Goal: Book appointment/travel/reservation

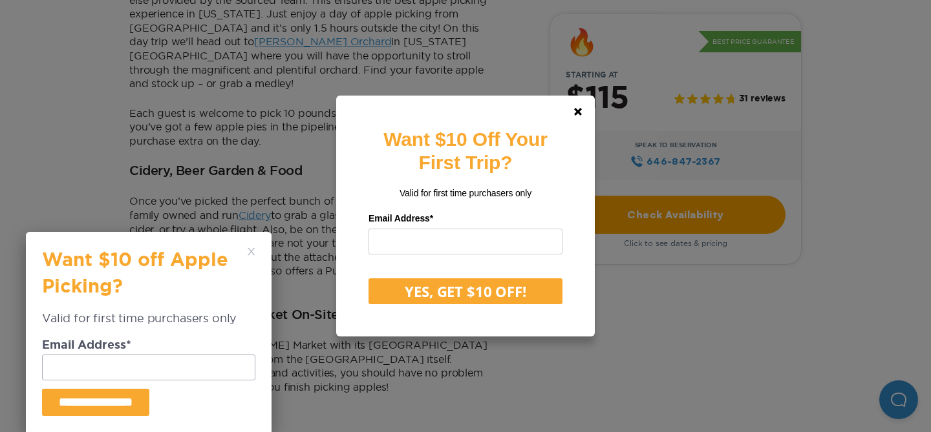
scroll to position [677, 0]
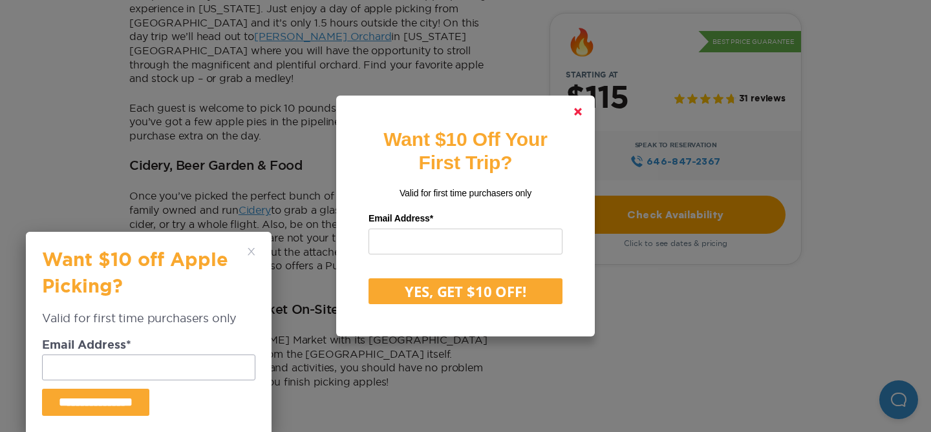
click at [575, 112] on icon at bounding box center [578, 112] width 8 height 8
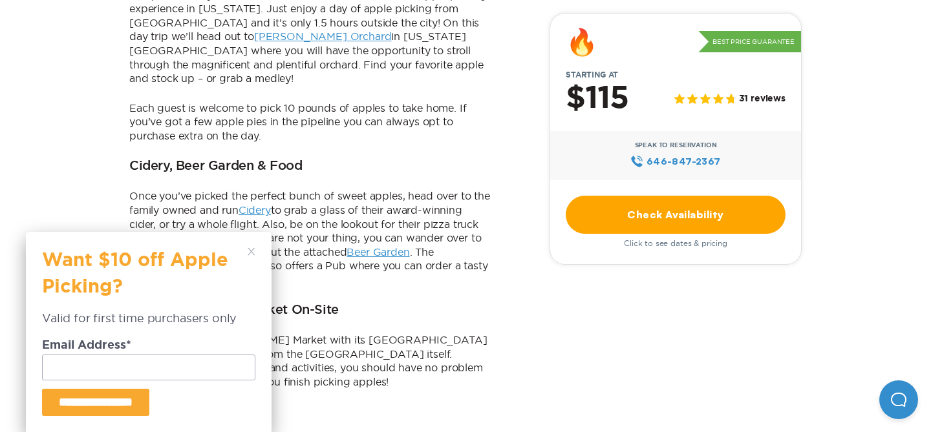
click at [252, 255] on icon at bounding box center [252, 252] width 8 height 8
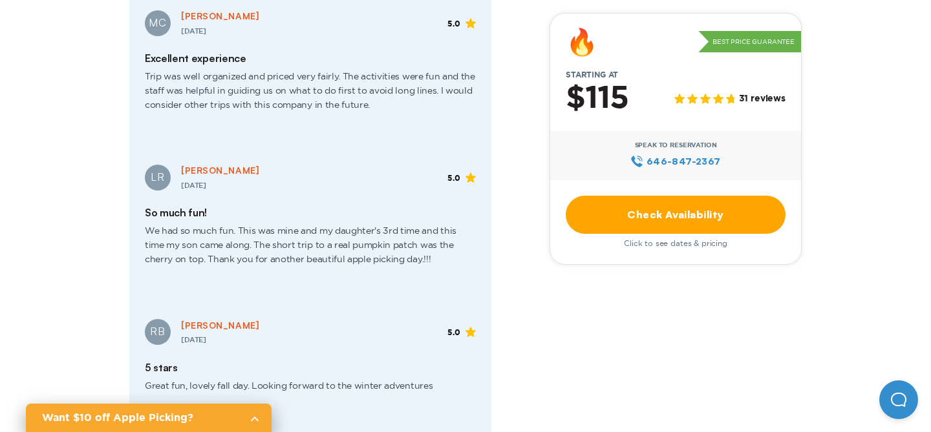
scroll to position [2187, 0]
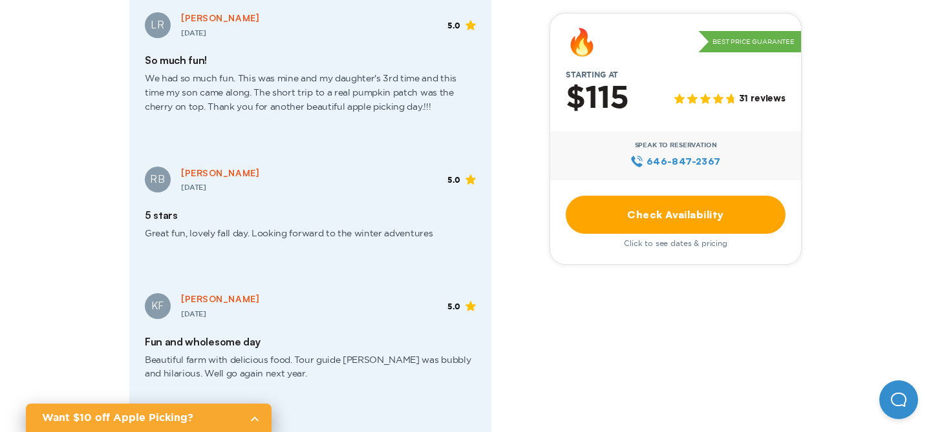
click at [608, 184] on div "🔥 Best Price Guarantee Starting at $115 31 reviews Speak to Reservation 646‍-84…" at bounding box center [675, 139] width 252 height 252
click at [598, 215] on link "Check Availability" at bounding box center [676, 215] width 220 height 38
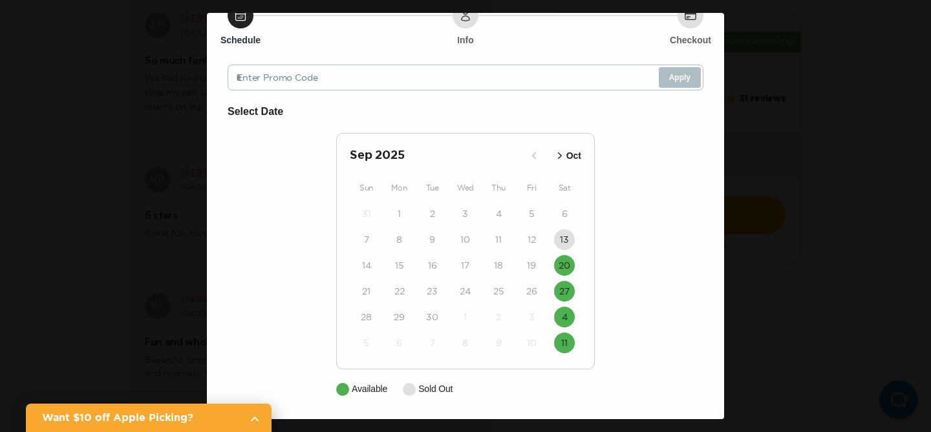
scroll to position [0, 0]
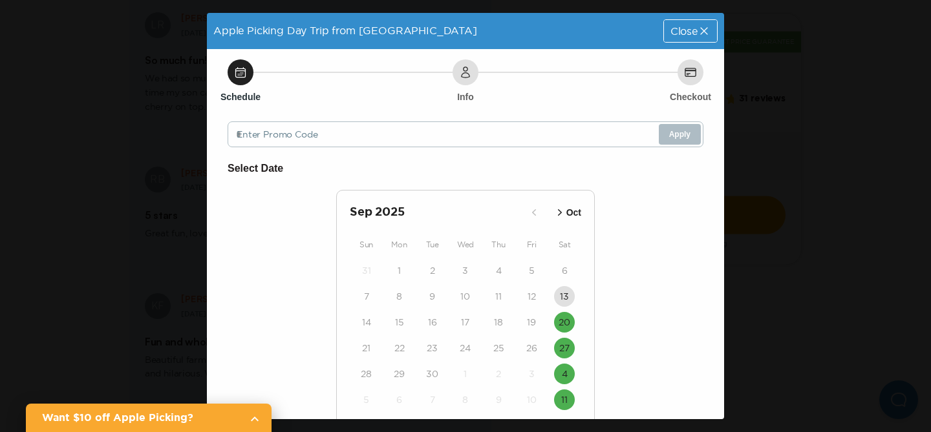
click at [690, 28] on span "Close" at bounding box center [683, 31] width 27 height 10
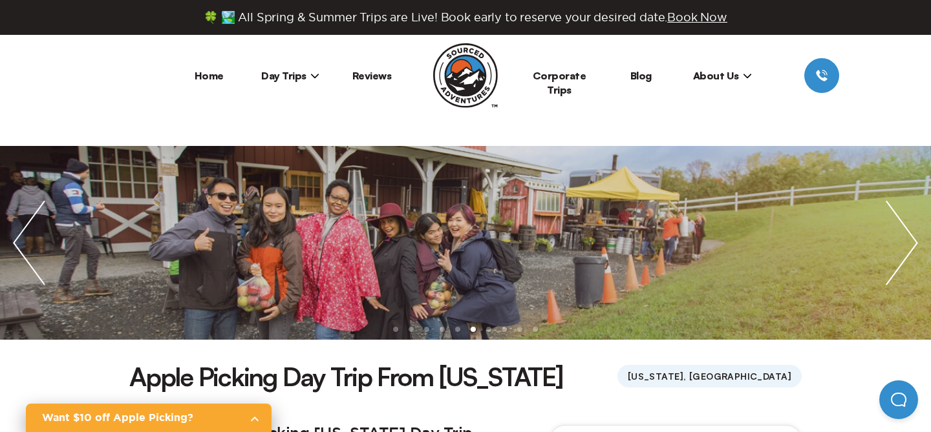
click at [905, 259] on img "next slide / item" at bounding box center [902, 243] width 58 height 194
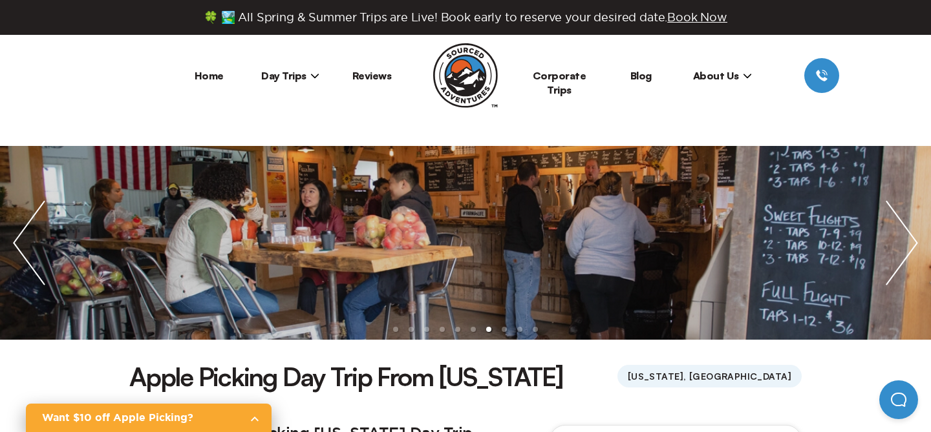
click at [905, 259] on img "next slide / item" at bounding box center [902, 243] width 58 height 194
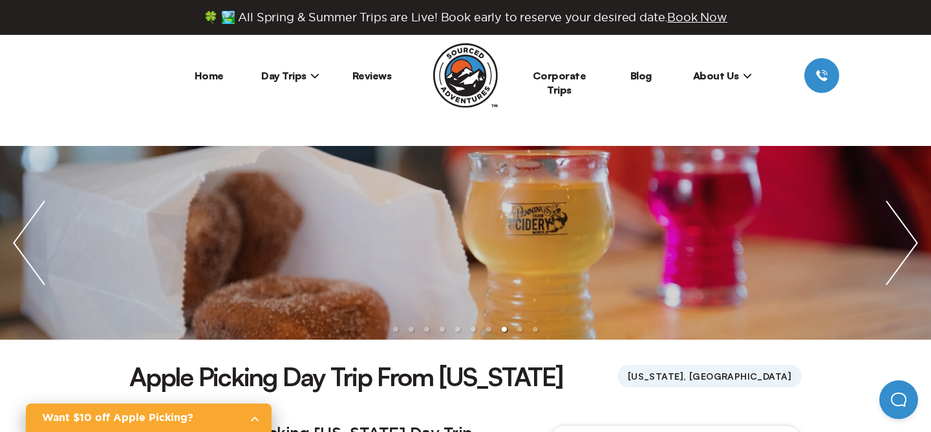
click at [905, 259] on img "next slide / item" at bounding box center [902, 243] width 58 height 194
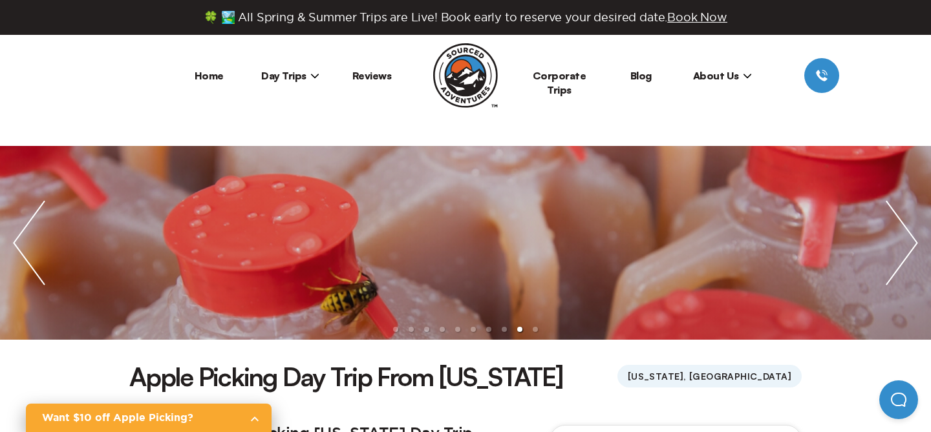
click at [905, 259] on img "next slide / item" at bounding box center [902, 243] width 58 height 194
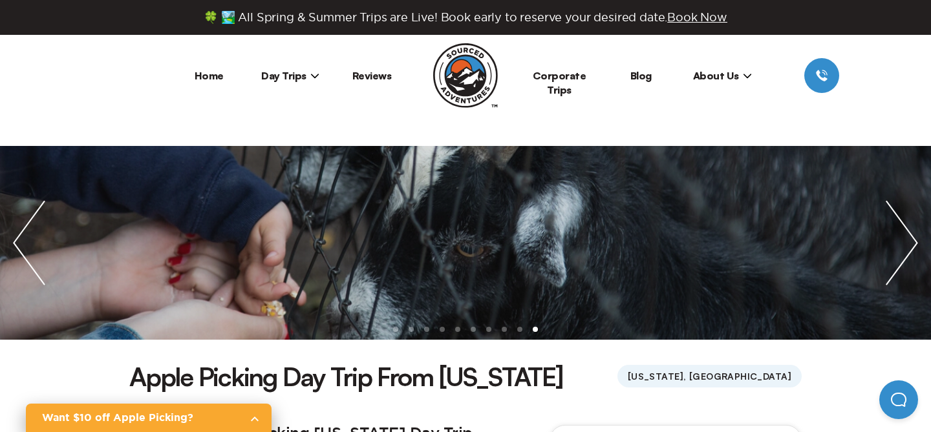
click at [905, 259] on img "next slide / item" at bounding box center [902, 243] width 58 height 194
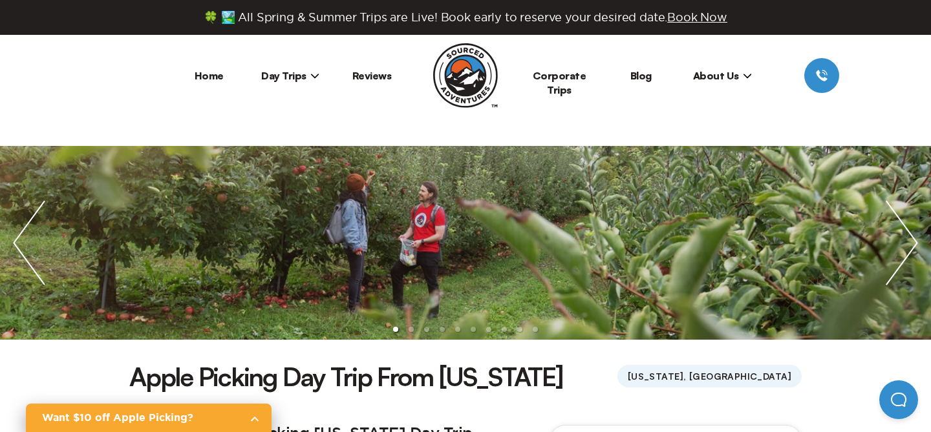
click at [905, 259] on img "next slide / item" at bounding box center [902, 243] width 58 height 194
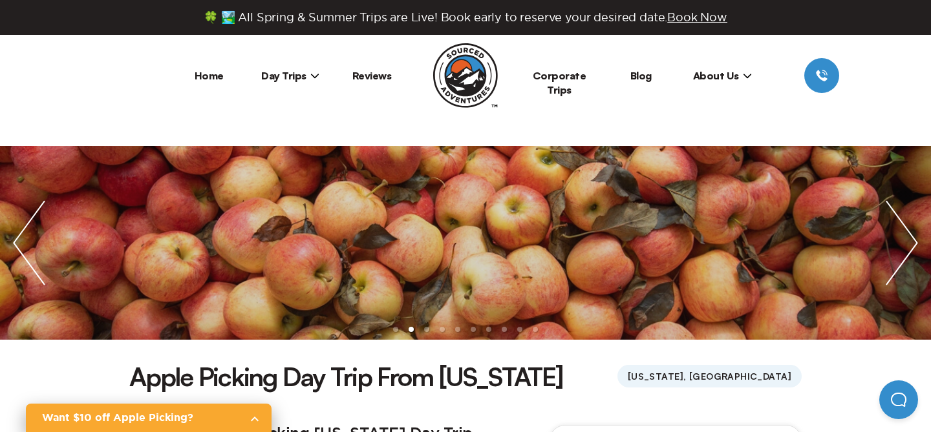
scroll to position [944, 0]
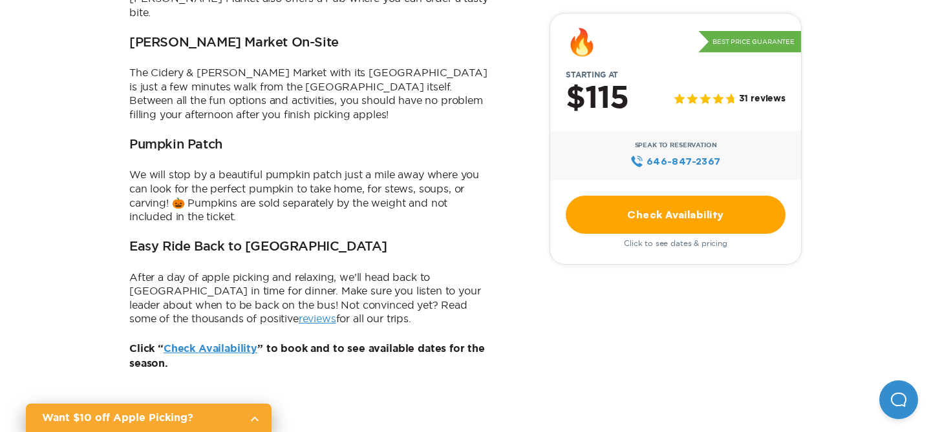
click at [697, 211] on link "Check Availability" at bounding box center [676, 215] width 220 height 38
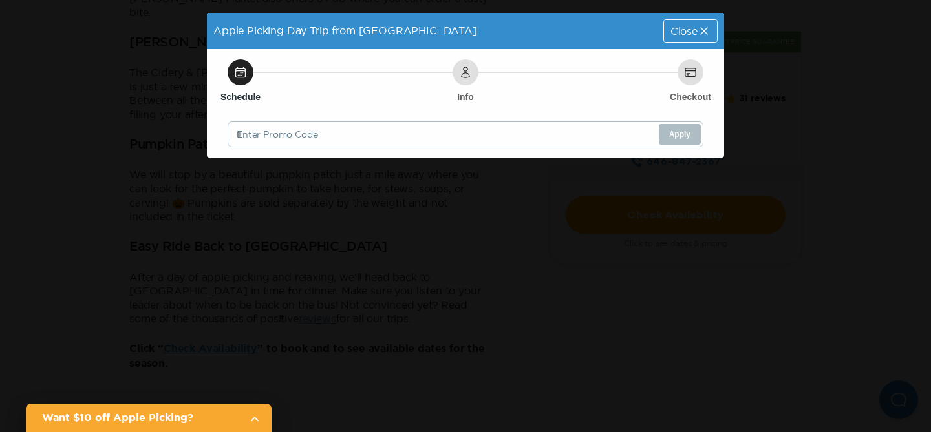
scroll to position [0, 0]
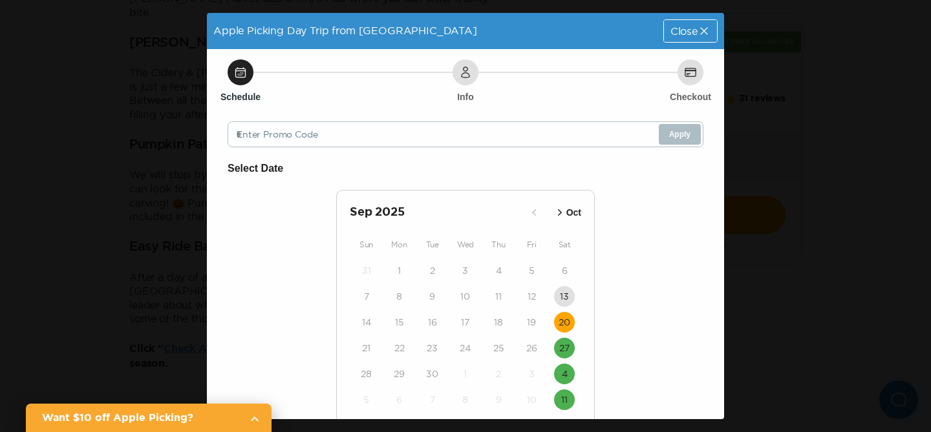
click at [564, 326] on time "20" at bounding box center [564, 322] width 12 height 13
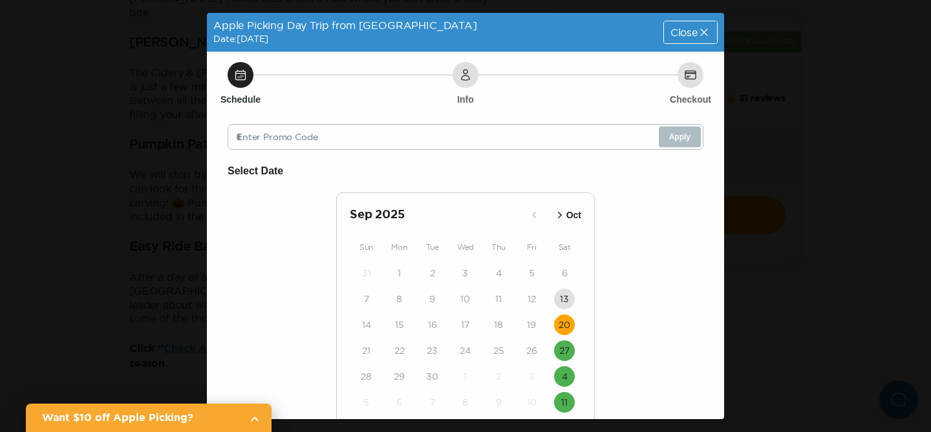
scroll to position [96, 0]
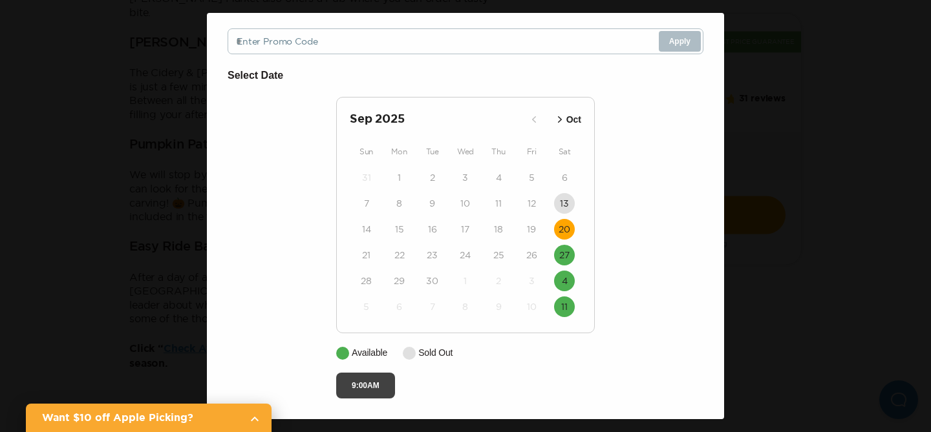
click at [385, 385] on button "9:00AM" at bounding box center [365, 386] width 59 height 26
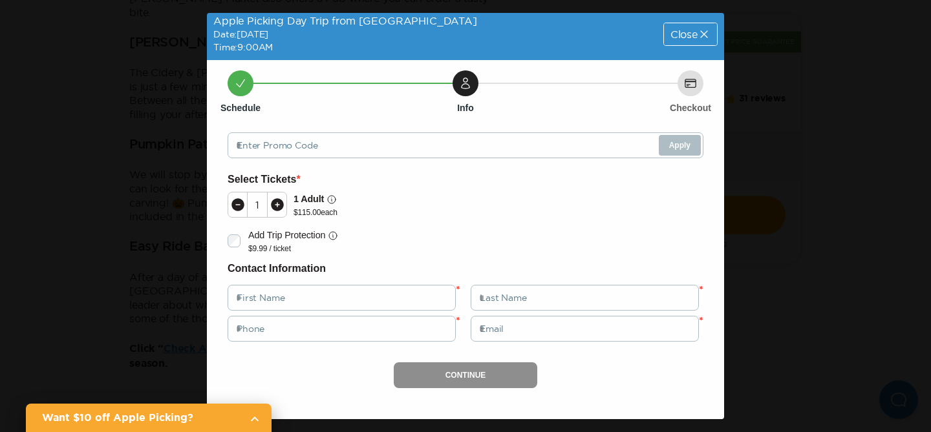
scroll to position [5, 0]
